Goal: Task Accomplishment & Management: Complete application form

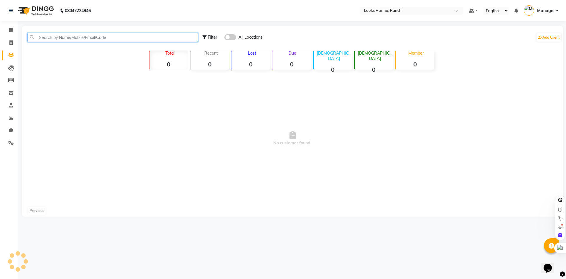
click at [48, 36] on input "text" at bounding box center [112, 37] width 171 height 9
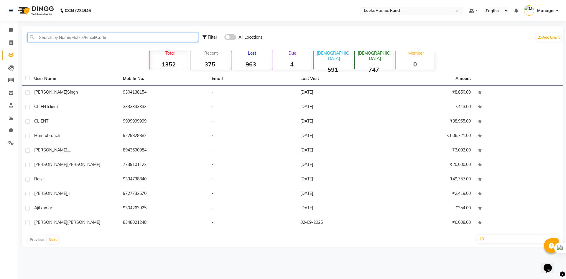
click at [51, 39] on input "text" at bounding box center [112, 37] width 171 height 9
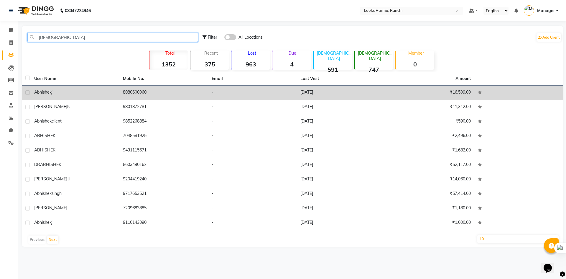
type input "[DEMOGRAPHIC_DATA]"
click at [102, 93] on div "abhishek ji" at bounding box center [75, 92] width 82 height 6
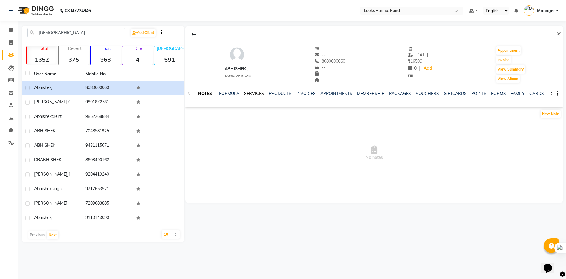
click at [256, 91] on link "SERVICES" at bounding box center [254, 93] width 20 height 5
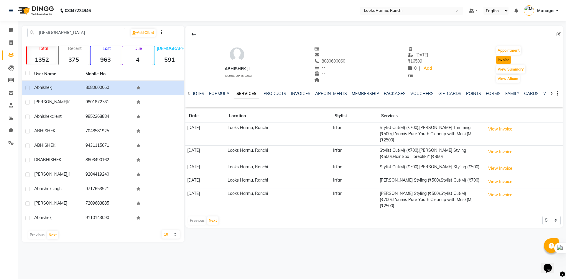
click at [510, 57] on button "Invoice" at bounding box center [503, 60] width 15 height 8
select select "service"
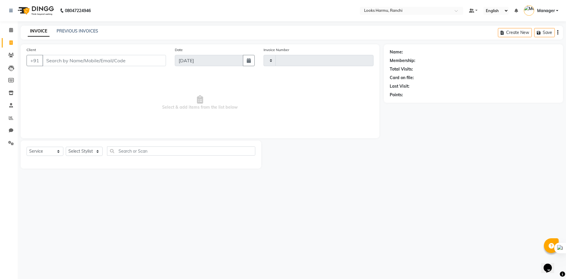
type input "1155"
select select "6247"
click at [53, 152] on select "Select Service Product Membership Package Voucher Prepaid Gift Card" at bounding box center [45, 151] width 37 height 9
click at [27, 147] on select "Select Service Product Membership Package Voucher Prepaid Gift Card" at bounding box center [45, 151] width 37 height 9
click at [68, 150] on select "Select Stylist" at bounding box center [84, 151] width 37 height 9
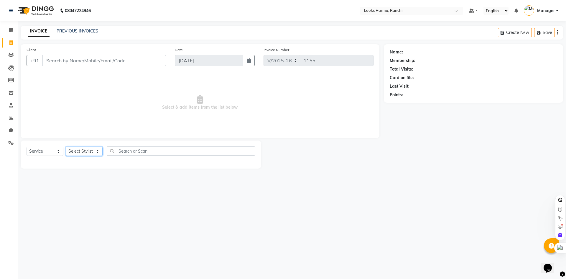
type input "8080600060"
select select "V"
select select "47538"
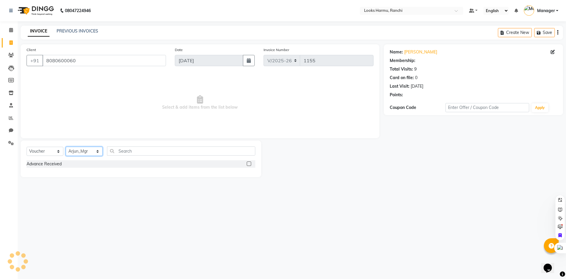
select select "1: Object"
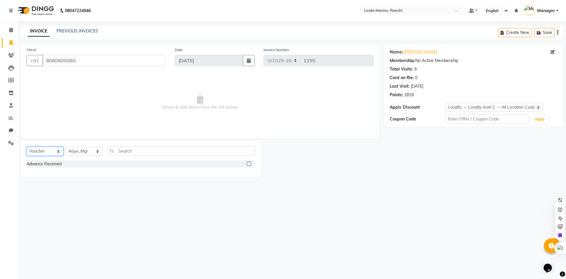
drag, startPoint x: 51, startPoint y: 148, endPoint x: 48, endPoint y: 155, distance: 7.4
click at [51, 148] on select "Select Service Product Membership Package Voucher Prepaid Gift Card" at bounding box center [45, 151] width 37 height 9
select select "service"
click at [27, 147] on select "Select Service Product Membership Package Voucher Prepaid Gift Card" at bounding box center [45, 151] width 37 height 9
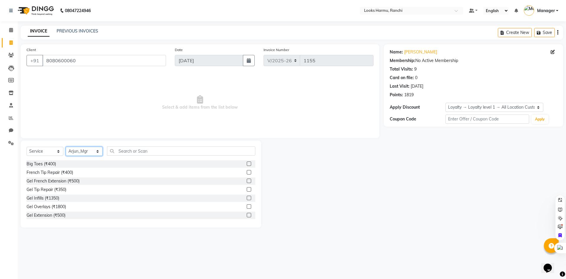
click at [74, 152] on select "Select Stylist [PERSON_NAME] Arman_Noor Counter_Sales [PERSON_NAME] [PERSON_NAM…" at bounding box center [84, 151] width 37 height 9
select select "47147"
click at [66, 147] on select "Select Stylist [PERSON_NAME] Arman_Noor Counter_Sales [PERSON_NAME] [PERSON_NAM…" at bounding box center [84, 151] width 37 height 9
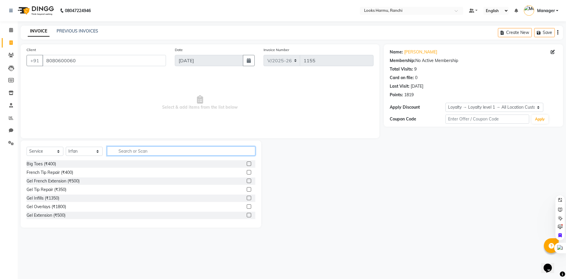
click at [130, 151] on input "text" at bounding box center [181, 150] width 148 height 9
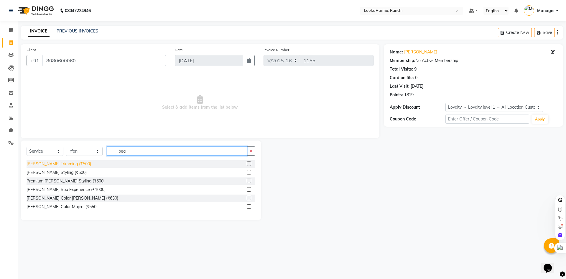
type input "bea"
click at [64, 165] on div "[PERSON_NAME] Trimming (₹500)" at bounding box center [59, 164] width 65 height 6
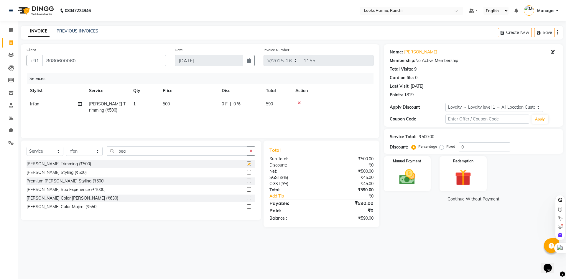
checkbox input "false"
drag, startPoint x: 177, startPoint y: 107, endPoint x: 181, endPoint y: 106, distance: 3.3
click at [181, 106] on td "500" at bounding box center [188, 106] width 59 height 19
select select "47147"
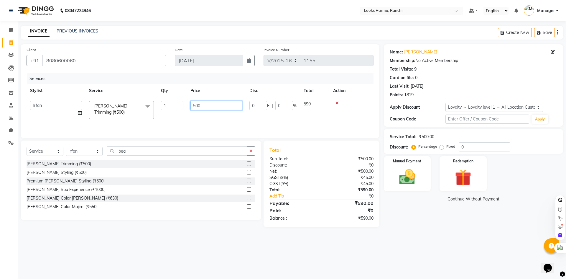
drag, startPoint x: 181, startPoint y: 106, endPoint x: 163, endPoint y: 108, distance: 18.1
click at [163, 108] on tr "[PERSON_NAME] Arman_Noor Counter_Sales [PERSON_NAME] [PERSON_NAME] LALIT LAXMI_…" at bounding box center [200, 109] width 347 height 25
type input "300"
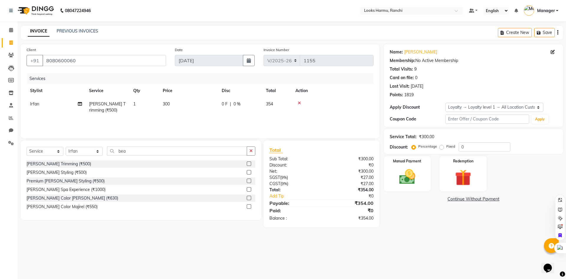
drag, startPoint x: 236, startPoint y: 22, endPoint x: 356, endPoint y: 118, distance: 153.4
click at [237, 24] on div "08047224946 Select Location × Looks Harmu, Ranchi Default Panel My Panel Englis…" at bounding box center [283, 139] width 566 height 279
drag, startPoint x: 464, startPoint y: 149, endPoint x: 415, endPoint y: 155, distance: 49.4
click at [416, 155] on div "Name: [PERSON_NAME] Membership: No Active Membership Total Visits: 9 Card on fi…" at bounding box center [476, 135] width 184 height 183
type input "15"
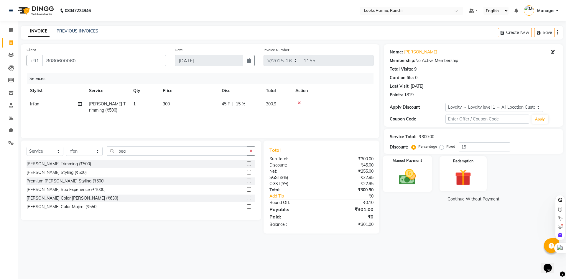
click at [414, 182] on img at bounding box center [407, 176] width 27 height 19
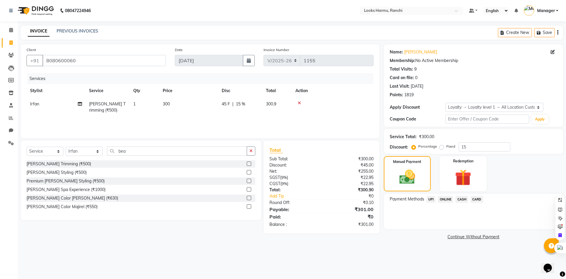
click at [434, 199] on span "UPI" at bounding box center [431, 199] width 9 height 7
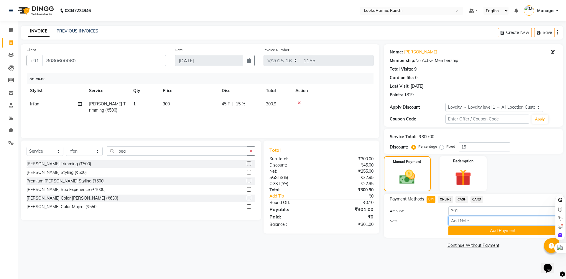
drag, startPoint x: 458, startPoint y: 225, endPoint x: 462, endPoint y: 242, distance: 17.5
click at [458, 226] on div "Amount: 301 Note: Add Payment" at bounding box center [474, 220] width 168 height 29
click at [465, 237] on div "Payment Methods UPI ONLINE CASH CARD Amount: 301 Note: Add Payment" at bounding box center [473, 216] width 179 height 44
click at [466, 233] on button "Add Payment" at bounding box center [503, 230] width 109 height 9
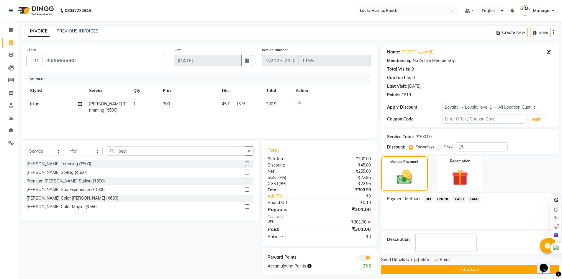
click at [474, 264] on div "Send Details On SMS Email Checkout" at bounding box center [470, 265] width 178 height 18
click at [473, 268] on button "Checkout" at bounding box center [470, 269] width 178 height 9
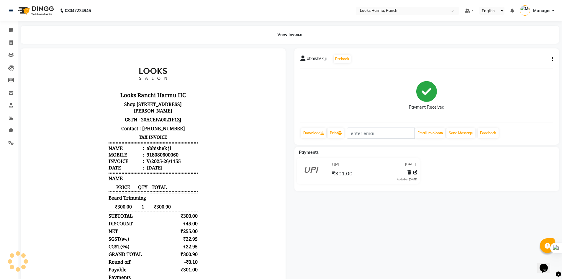
click at [0, 45] on li "Invoice" at bounding box center [9, 43] width 18 height 13
click at [11, 42] on icon at bounding box center [10, 42] width 3 height 4
select select "service"
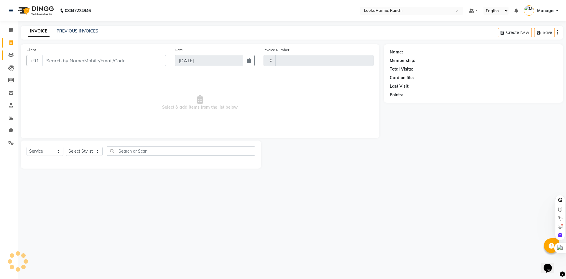
type input "1156"
select select "6247"
select select "V"
select select "47538"
click at [8, 115] on span at bounding box center [11, 118] width 10 height 7
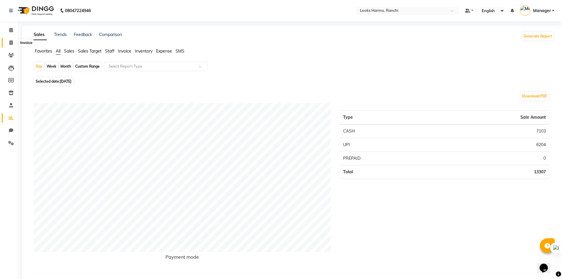
click at [11, 40] on span at bounding box center [11, 43] width 10 height 7
select select "service"
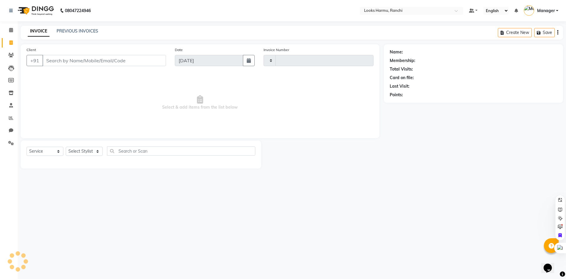
type input "1156"
select select "6247"
select select "V"
select select "47538"
